Goal: Obtain resource: Download file/media

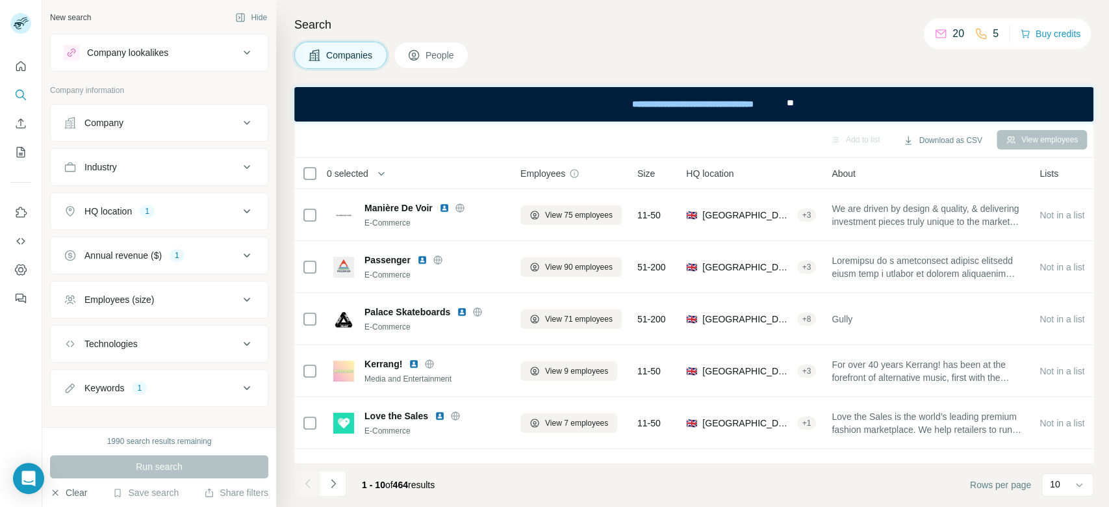
click at [85, 496] on button "Clear" at bounding box center [68, 492] width 37 height 13
drag, startPoint x: 640, startPoint y: 470, endPoint x: 911, endPoint y: 475, distance: 270.9
click at [912, 475] on footer "1 - 10 of 464 results Rows per page 10" at bounding box center [693, 484] width 799 height 44
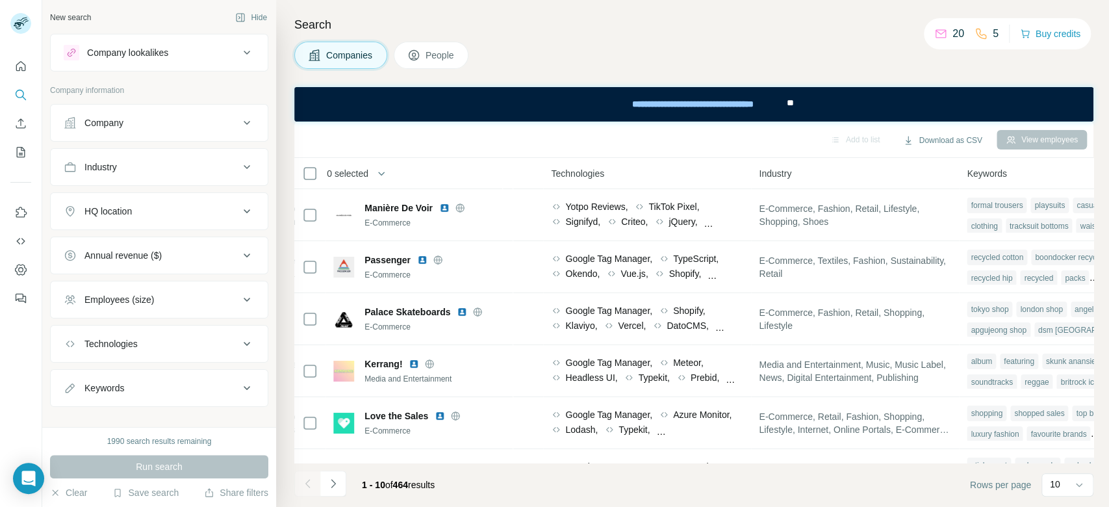
scroll to position [0, 773]
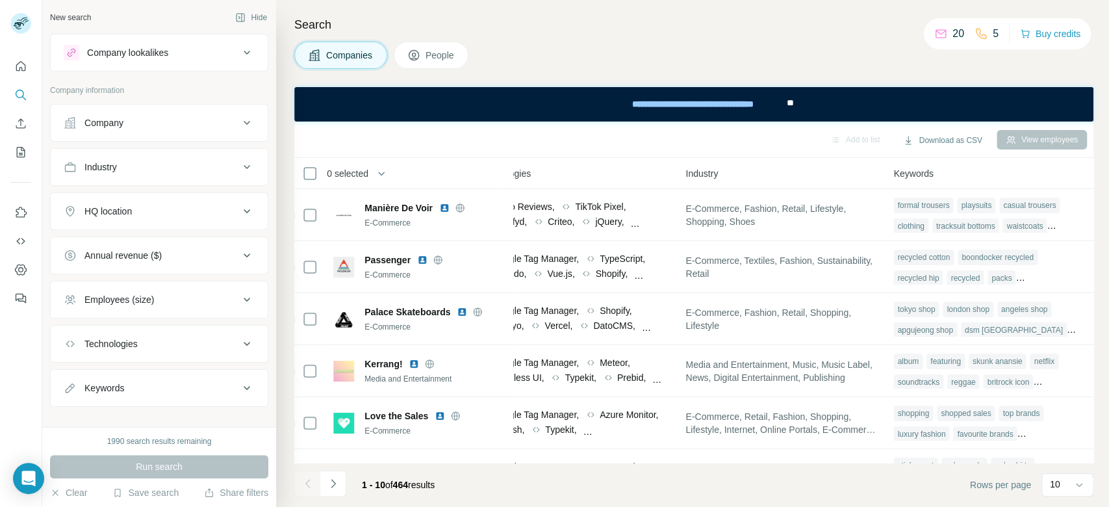
click at [186, 398] on button "Keywords" at bounding box center [159, 387] width 217 height 31
click at [161, 418] on input "text" at bounding box center [146, 420] width 165 height 23
type input "**********"
click at [238, 417] on icon "button" at bounding box center [244, 420] width 13 height 13
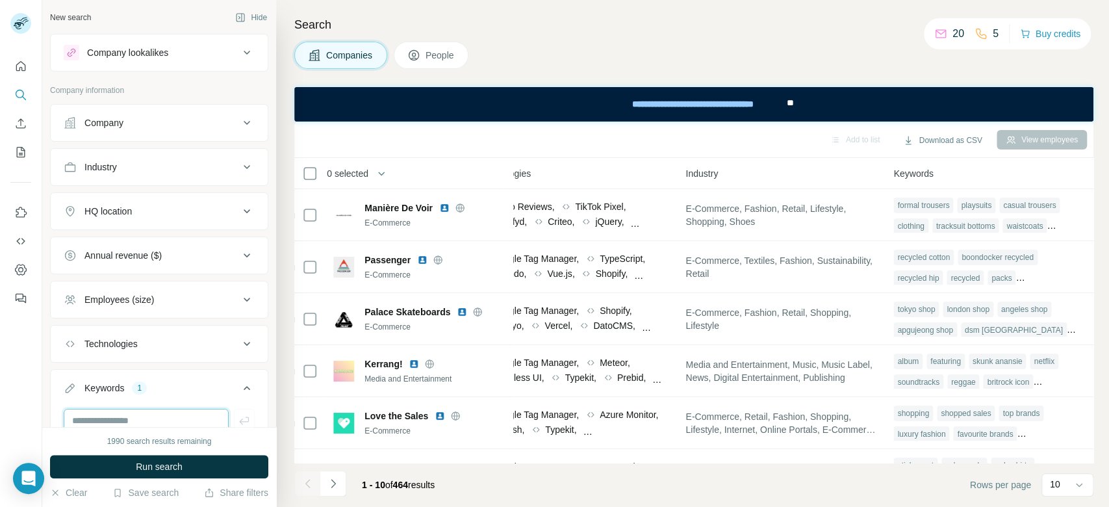
click at [183, 419] on input "text" at bounding box center [146, 420] width 165 height 23
type input "**********"
click at [238, 418] on icon "button" at bounding box center [244, 420] width 13 height 13
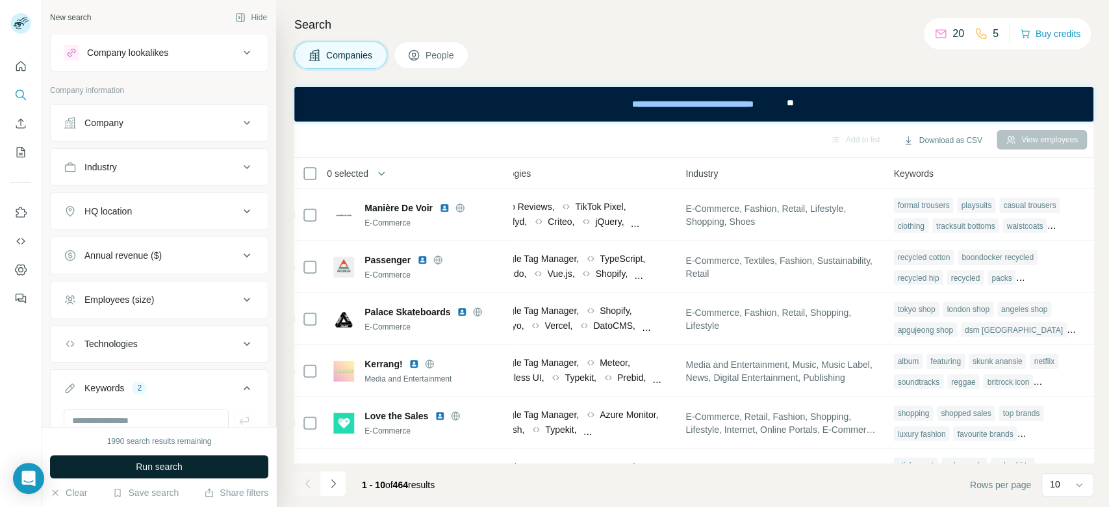
click at [225, 461] on button "Run search" at bounding box center [159, 466] width 218 height 23
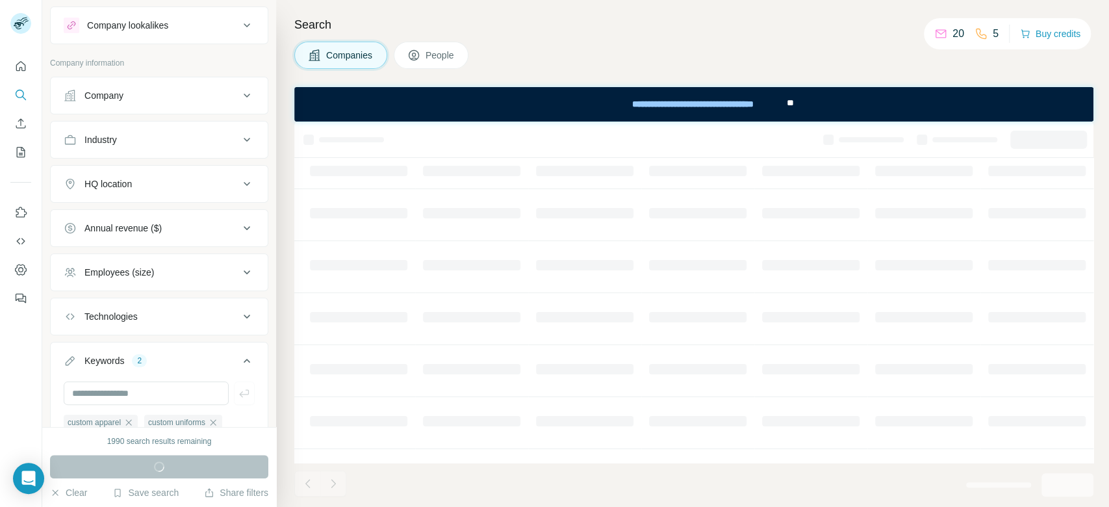
scroll to position [34, 0]
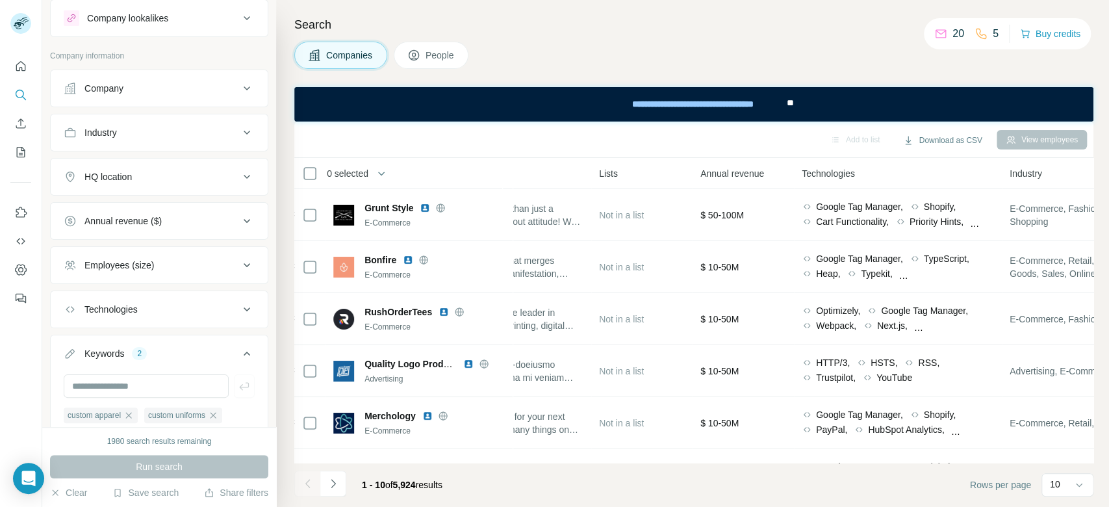
click at [952, 462] on footer "1 - 10 of 5,924 results Rows per page 10" at bounding box center [693, 484] width 799 height 44
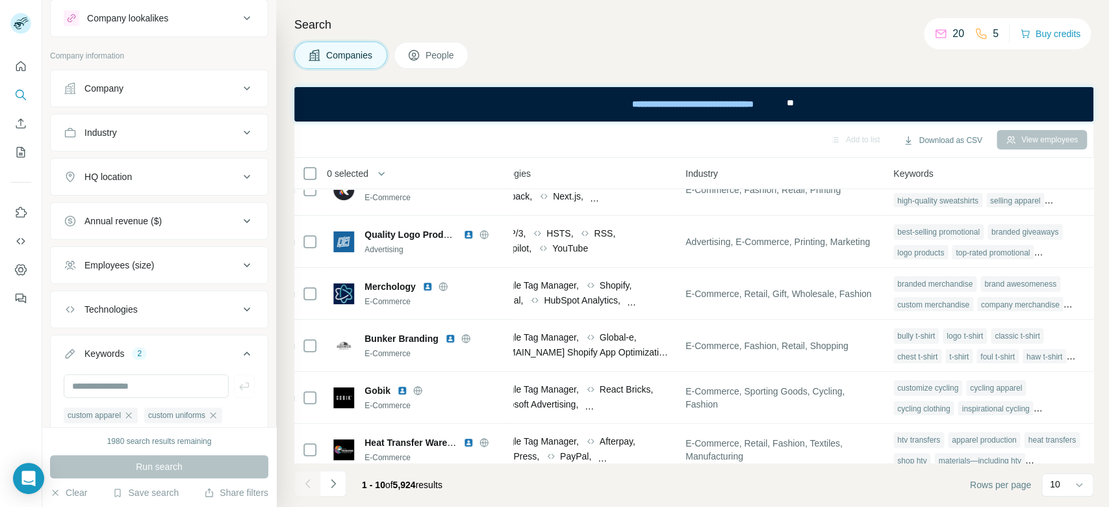
scroll to position [254, 777]
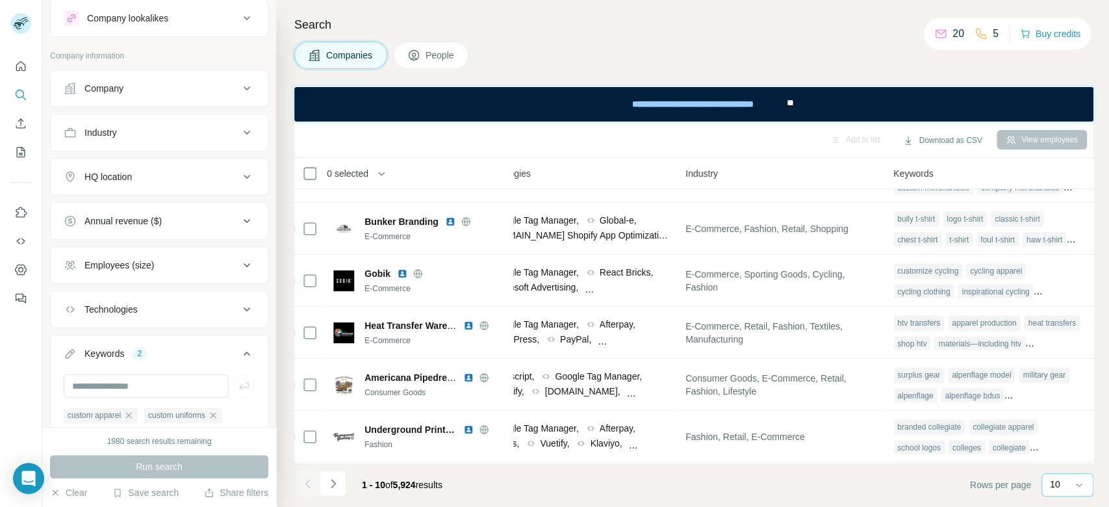
click at [1048, 486] on div "10" at bounding box center [1067, 484] width 52 height 23
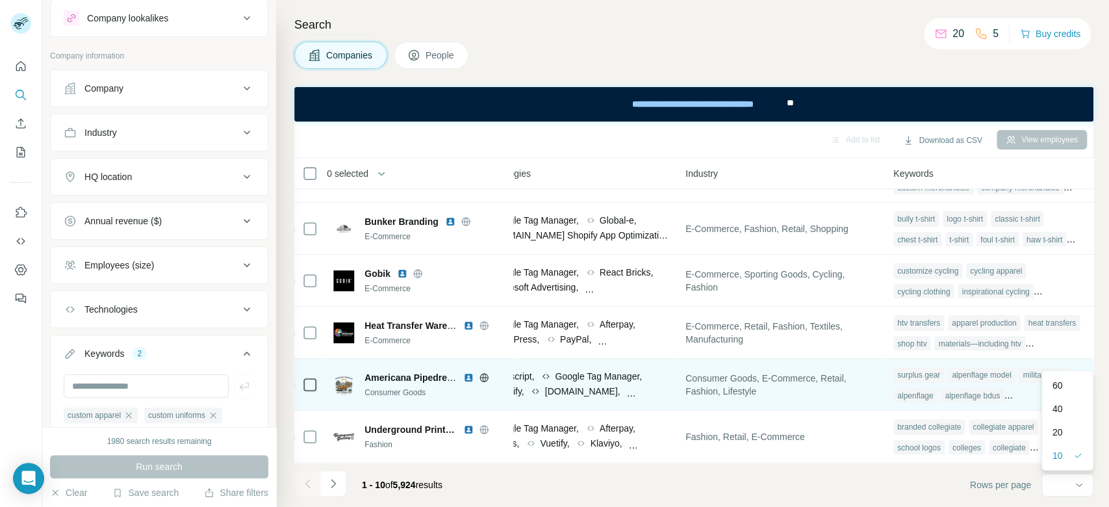
click at [1068, 387] on div "60" at bounding box center [1067, 385] width 30 height 13
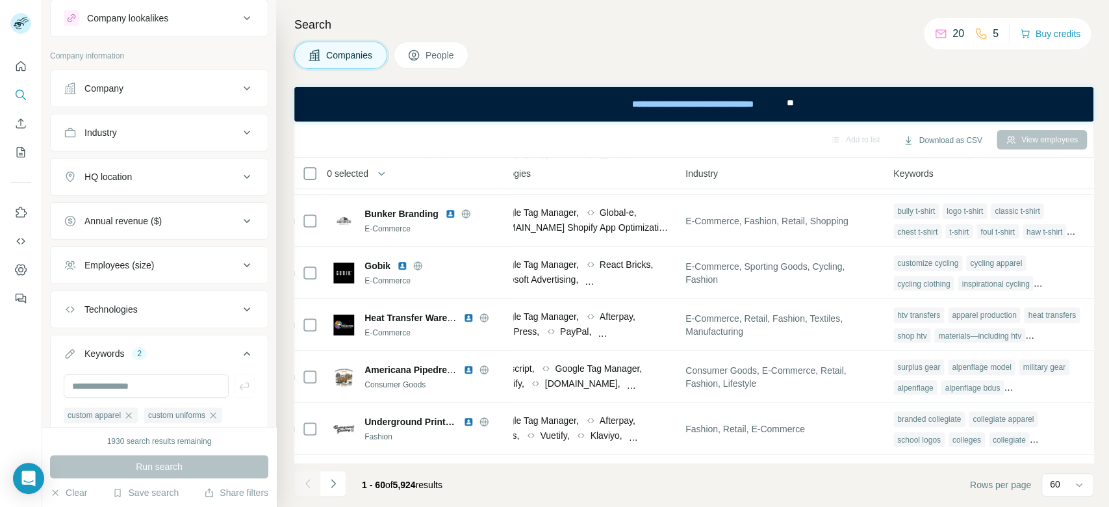
scroll to position [254, 86]
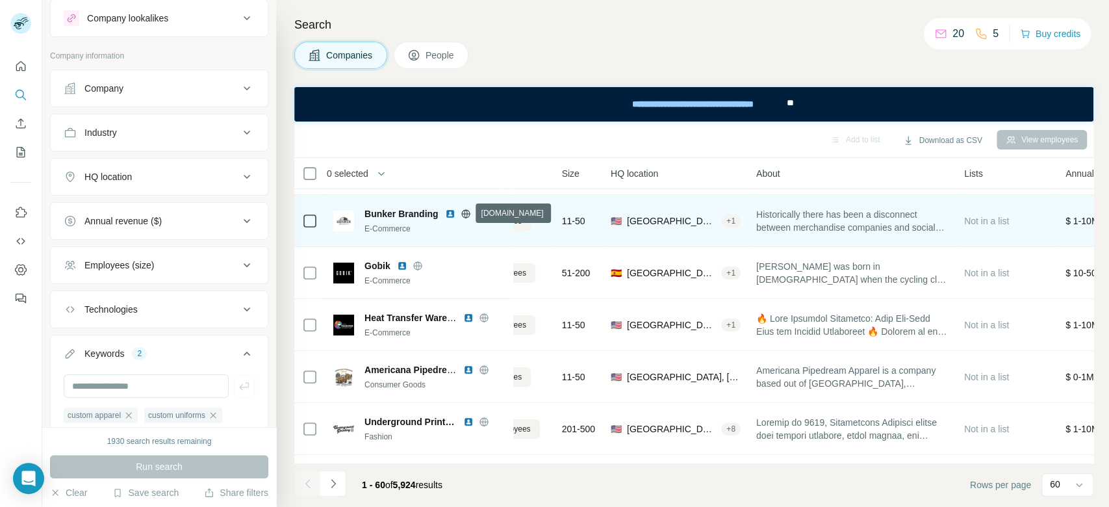
click at [463, 210] on icon at bounding box center [466, 213] width 10 height 10
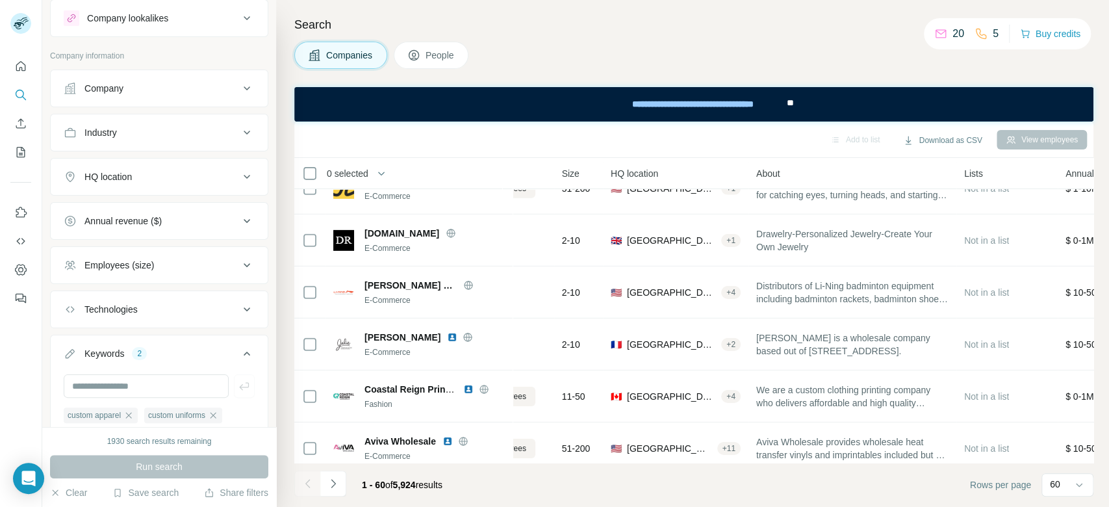
scroll to position [2852, 86]
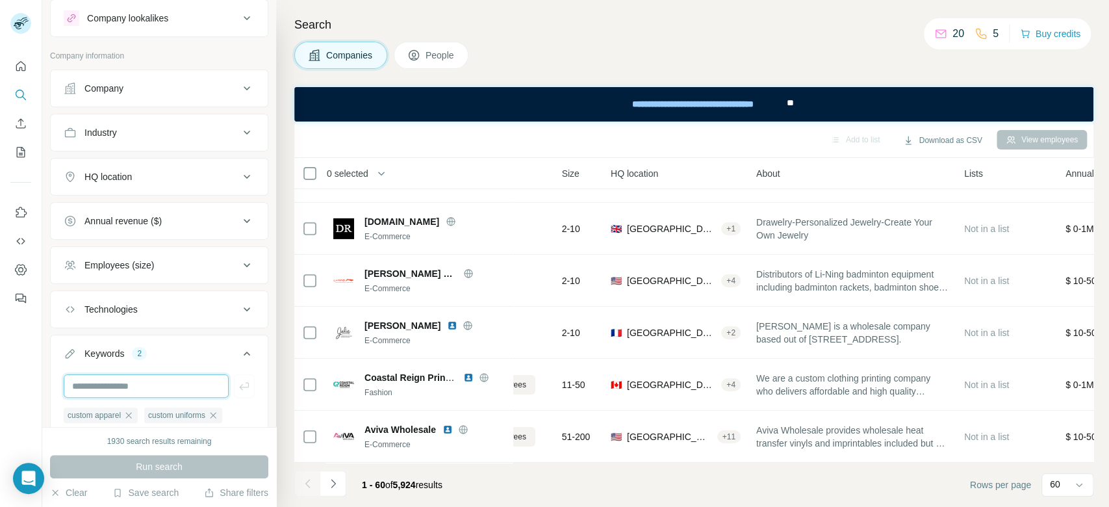
click at [189, 385] on input "text" at bounding box center [146, 385] width 165 height 23
click at [182, 177] on div "HQ location" at bounding box center [151, 176] width 175 height 13
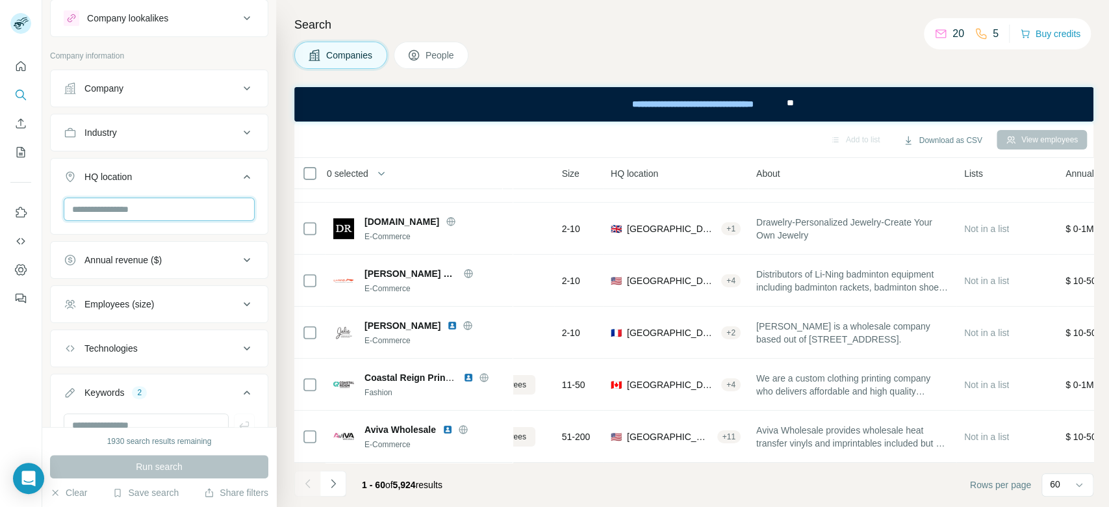
click at [144, 208] on input "text" at bounding box center [159, 208] width 191 height 23
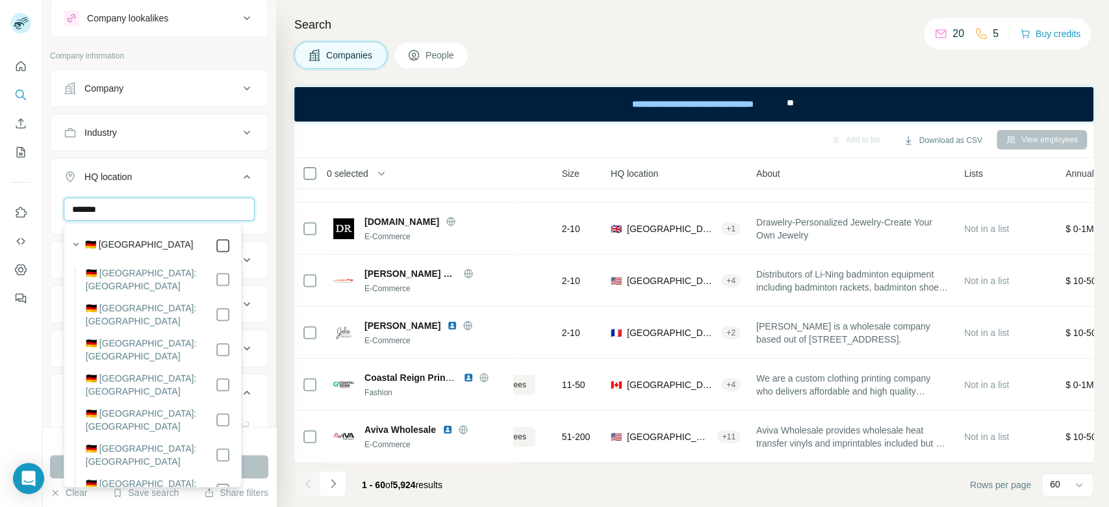
type input "*******"
click at [264, 461] on button "Run search" at bounding box center [159, 466] width 218 height 23
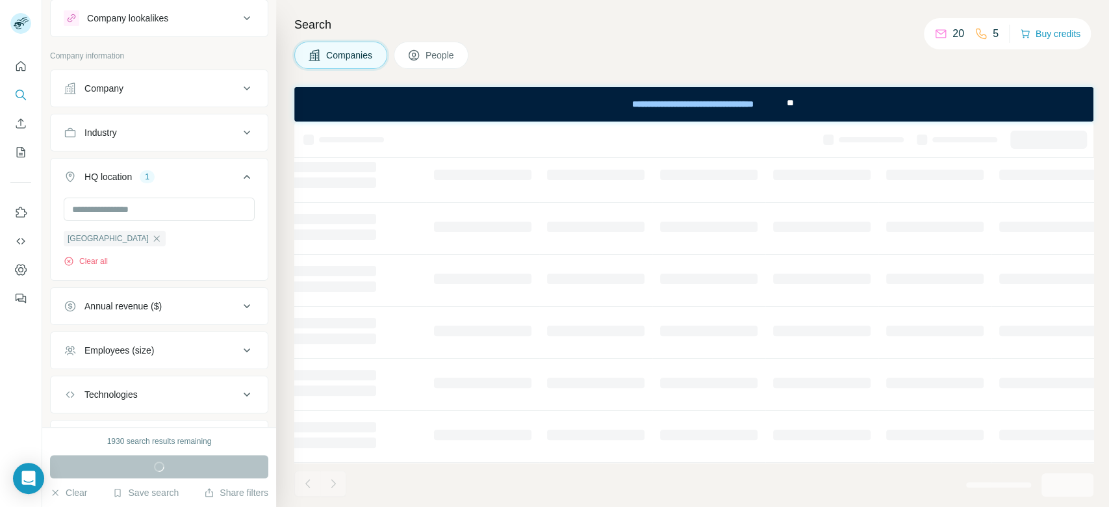
scroll to position [255, 86]
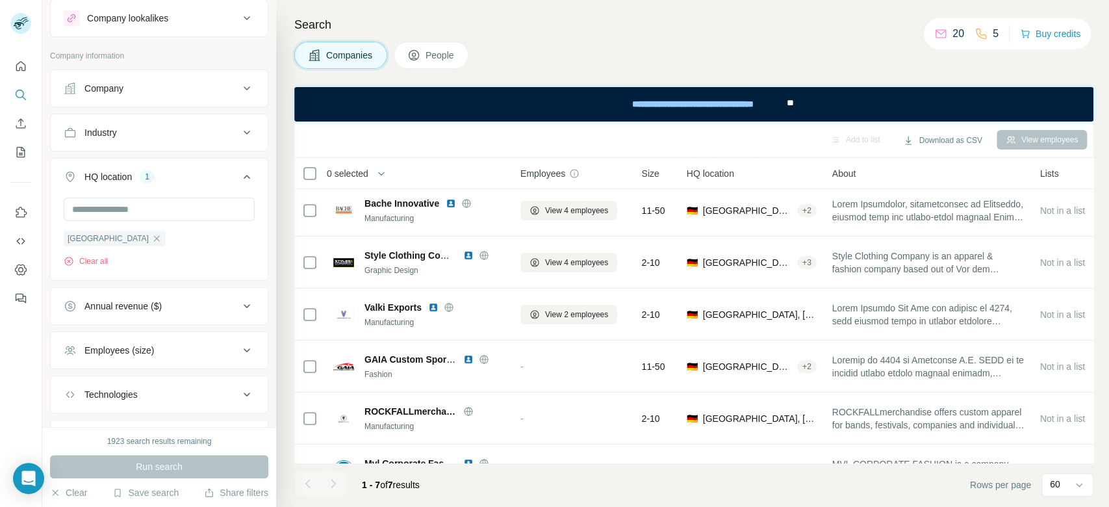
scroll to position [35, 0]
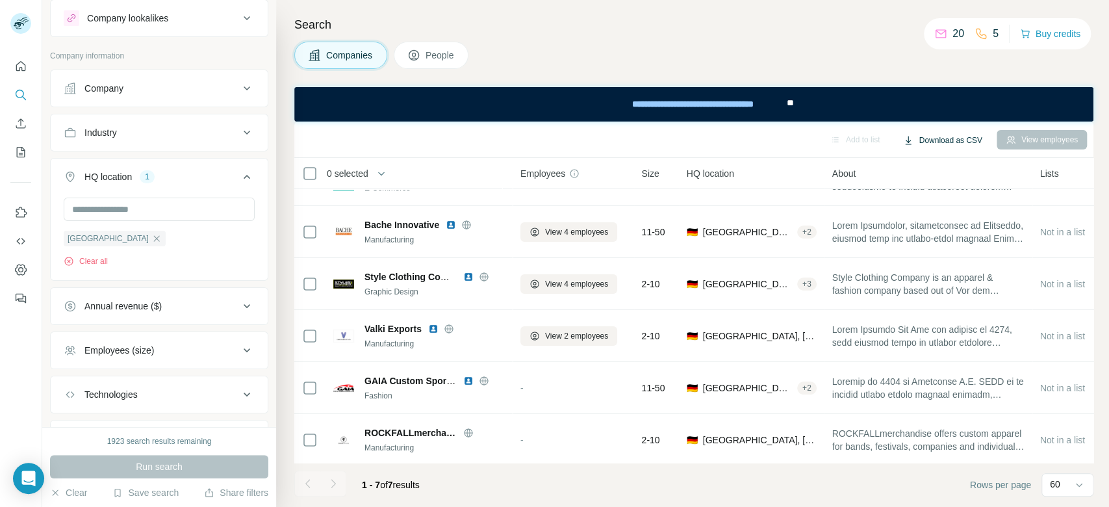
click at [977, 142] on button "Download as CSV" at bounding box center [942, 140] width 97 height 19
click at [797, 129] on div "Add to list Download as CSV View employees" at bounding box center [694, 139] width 786 height 23
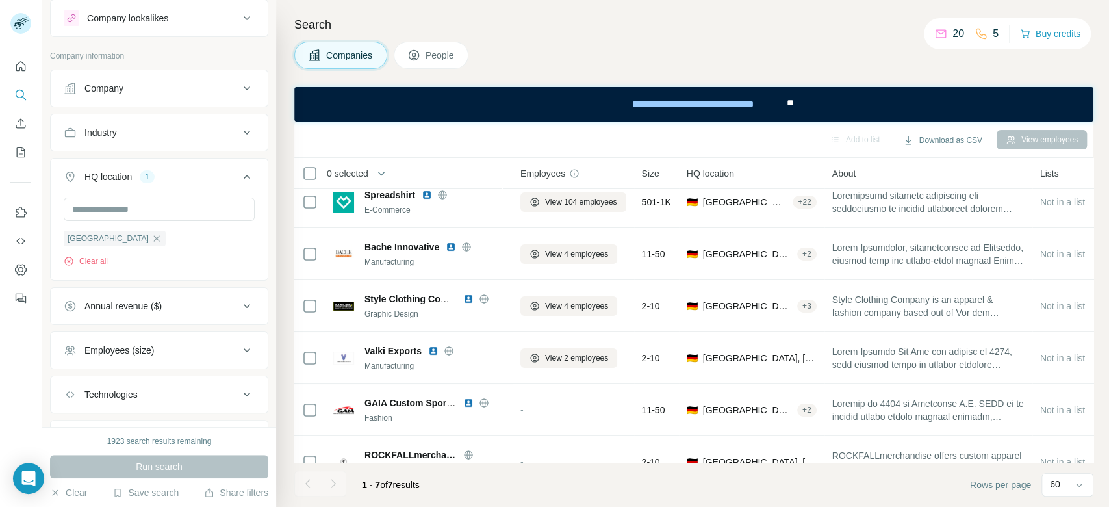
scroll to position [0, 0]
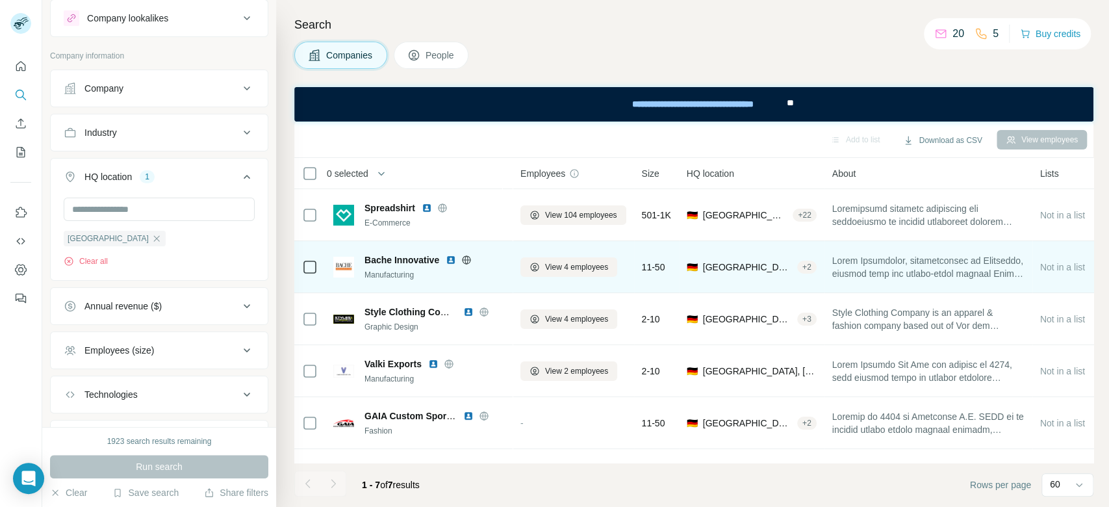
click at [465, 257] on icon at bounding box center [466, 259] width 3 height 8
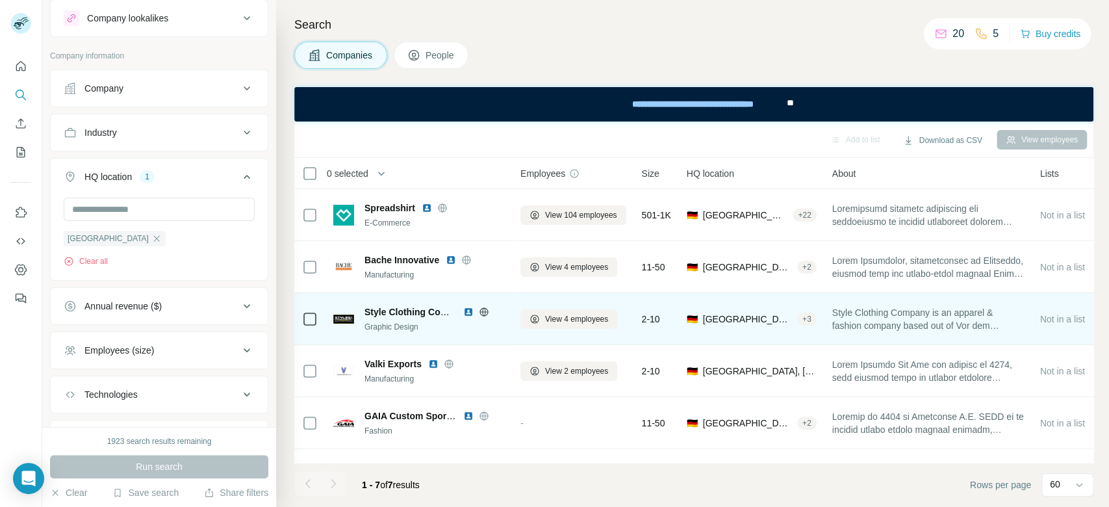
click at [481, 312] on icon at bounding box center [484, 312] width 10 height 10
click at [466, 310] on img at bounding box center [468, 312] width 10 height 10
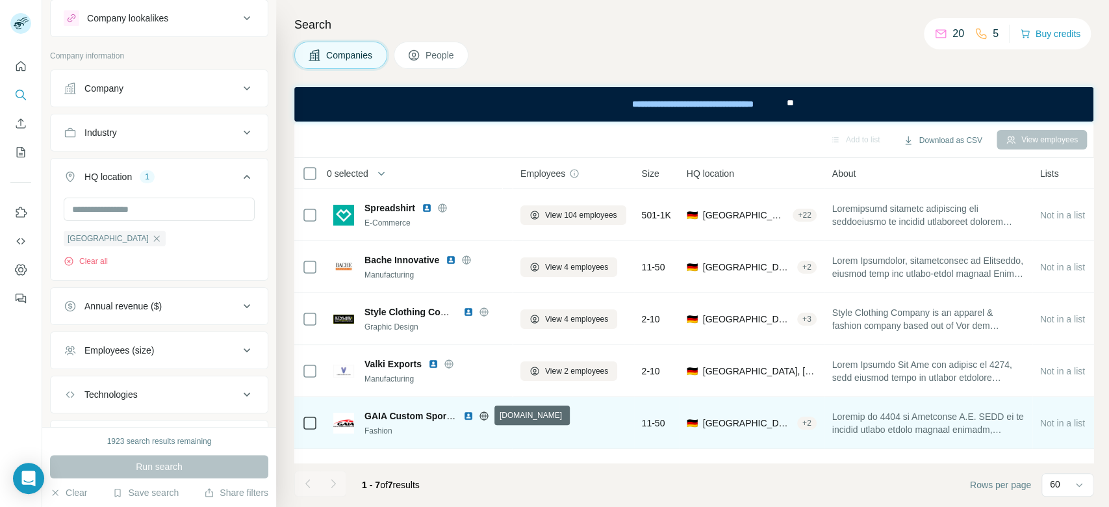
click at [481, 417] on icon at bounding box center [484, 415] width 10 height 10
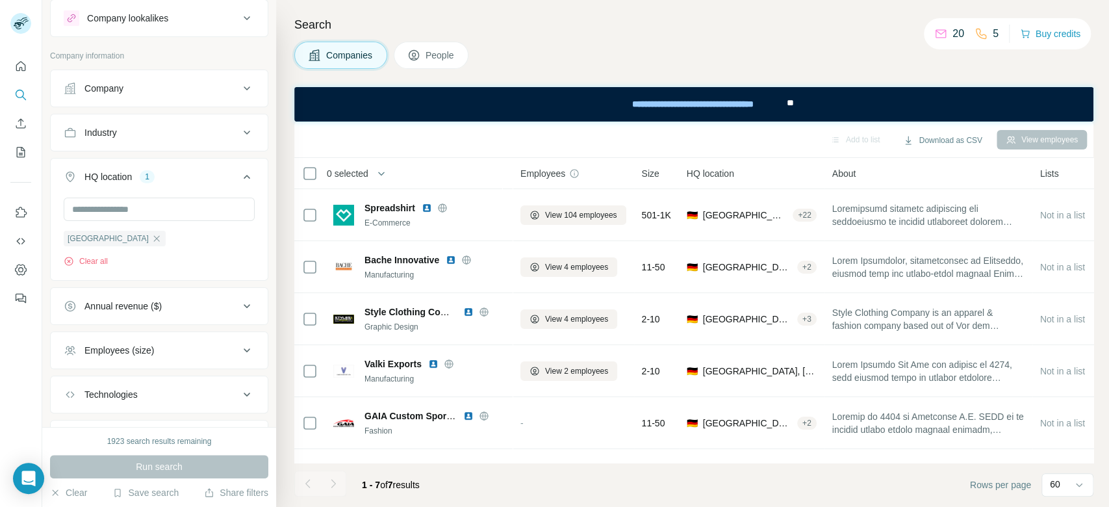
scroll to position [98, 0]
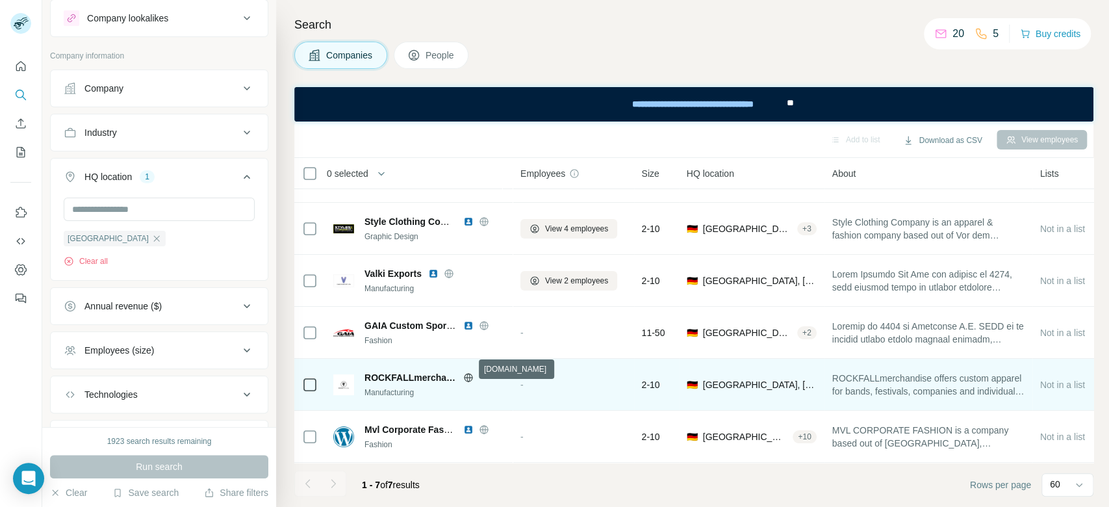
click at [468, 372] on icon at bounding box center [468, 377] width 10 height 10
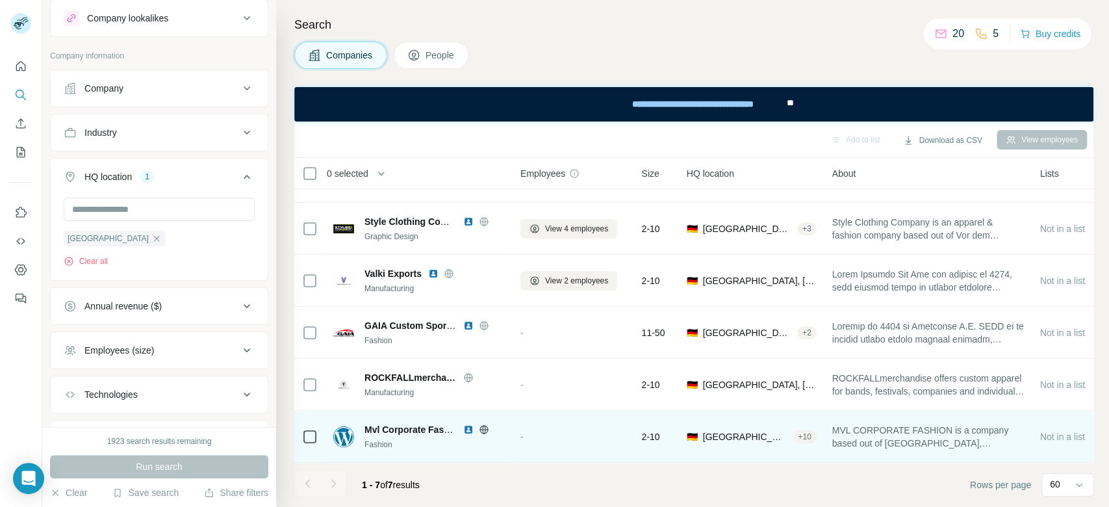
click at [483, 425] on icon at bounding box center [483, 429] width 3 height 8
